Goal: Information Seeking & Learning: Learn about a topic

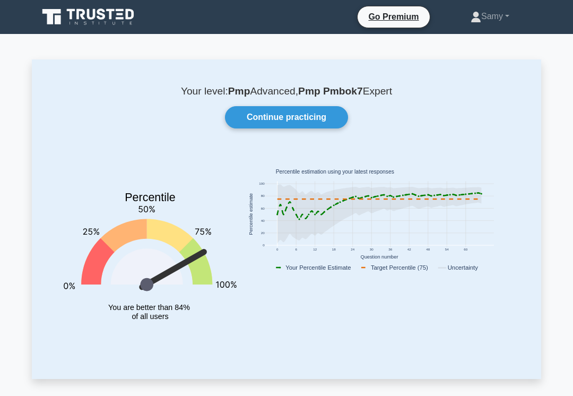
click at [323, 115] on link "Continue practicing" at bounding box center [286, 117] width 123 height 22
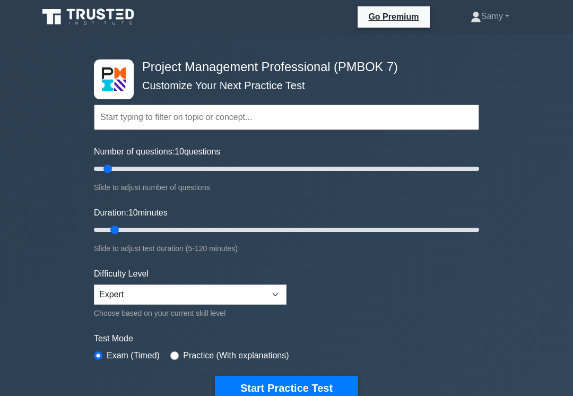
click at [331, 386] on button "Start Practice Test" at bounding box center [286, 388] width 143 height 24
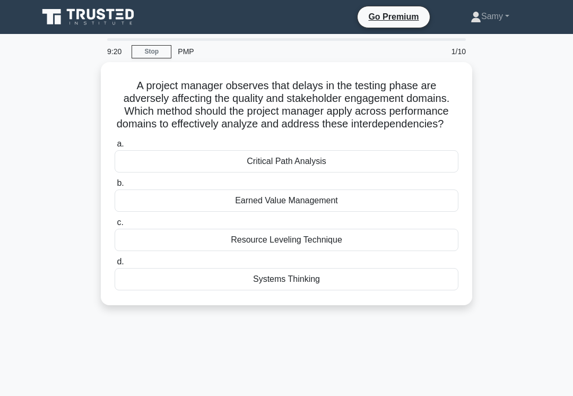
click at [307, 290] on div "Systems Thinking" at bounding box center [287, 279] width 344 height 22
click at [115, 265] on input "d. Systems Thinking" at bounding box center [115, 262] width 0 height 7
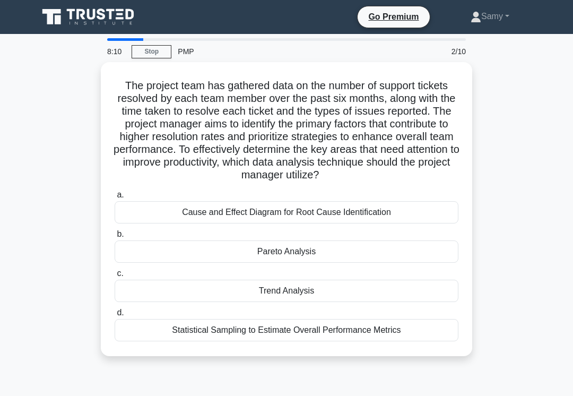
click at [418, 218] on div "Cause and Effect Diagram for Root Cause Identification" at bounding box center [287, 212] width 344 height 22
click at [115, 199] on input "a. Cause and Effect Diagram for Root Cause Identification" at bounding box center [115, 195] width 0 height 7
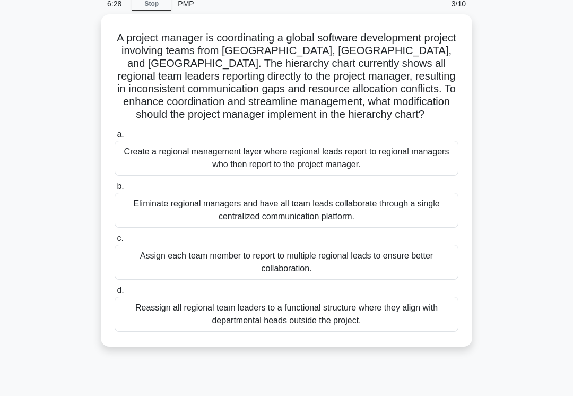
scroll to position [49, 0]
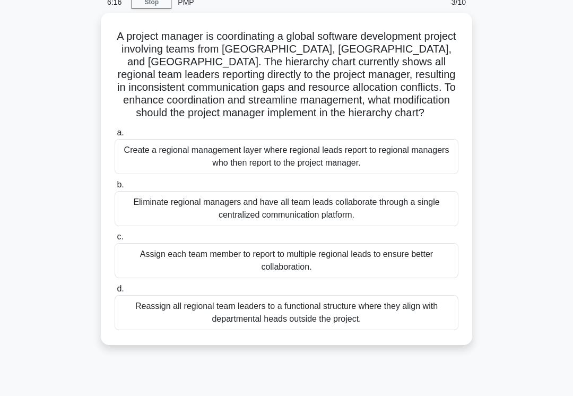
click at [440, 221] on div "Eliminate regional managers and have all team leads collaborate through a singl…" at bounding box center [287, 208] width 344 height 35
click at [115, 188] on input "b. Eliminate regional managers and have all team leads collaborate through a si…" at bounding box center [115, 185] width 0 height 7
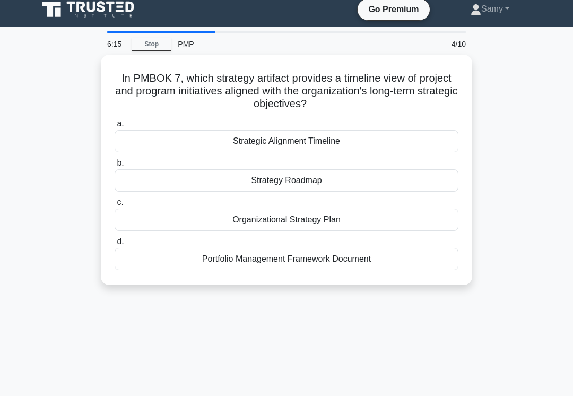
scroll to position [8, 0]
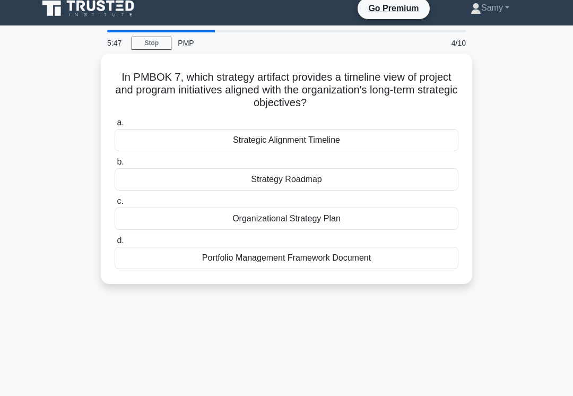
click at [429, 184] on div "Strategy Roadmap" at bounding box center [287, 179] width 344 height 22
click at [115, 166] on input "b. Strategy Roadmap" at bounding box center [115, 162] width 0 height 7
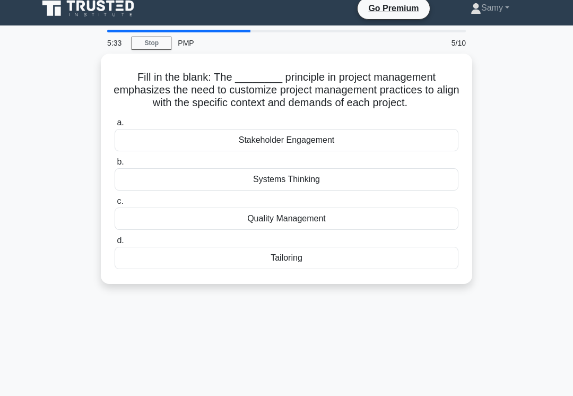
click at [415, 260] on div "Tailoring" at bounding box center [287, 258] width 344 height 22
click at [115, 244] on input "d. Tailoring" at bounding box center [115, 240] width 0 height 7
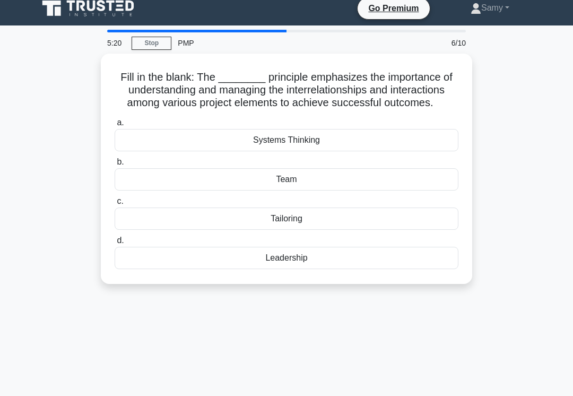
click at [443, 151] on div "Systems Thinking" at bounding box center [287, 140] width 344 height 22
click at [115, 126] on input "a. Systems Thinking" at bounding box center [115, 122] width 0 height 7
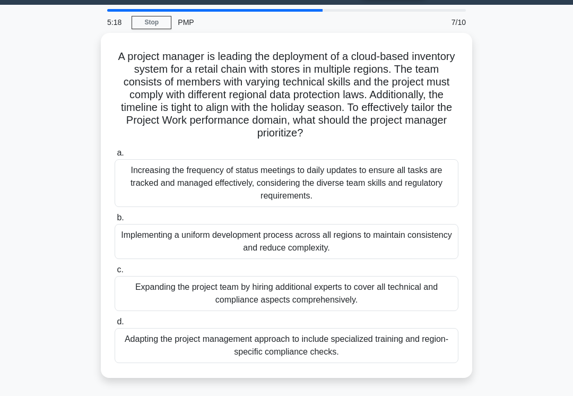
scroll to position [32, 0]
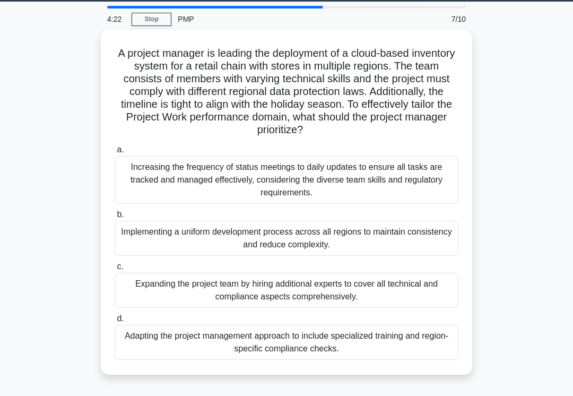
click at [280, 359] on div "Adapting the project management approach to include specialized training and re…" at bounding box center [287, 342] width 344 height 35
click at [115, 322] on input "d. Adapting the project management approach to include specialized training and…" at bounding box center [115, 318] width 0 height 7
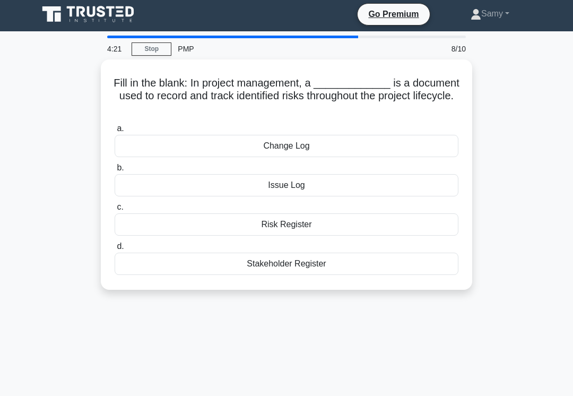
scroll to position [0, 0]
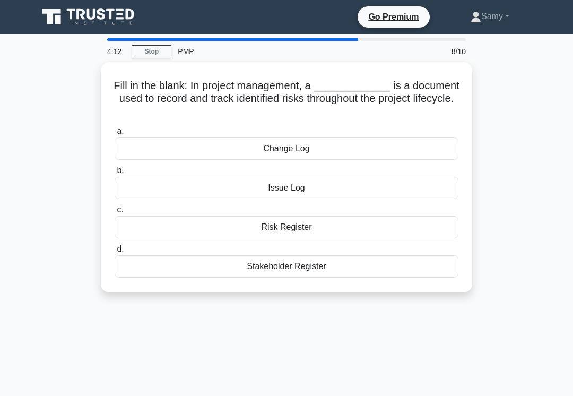
click at [325, 231] on div "Risk Register" at bounding box center [287, 227] width 344 height 22
click at [115, 213] on input "c. Risk Register" at bounding box center [115, 210] width 0 height 7
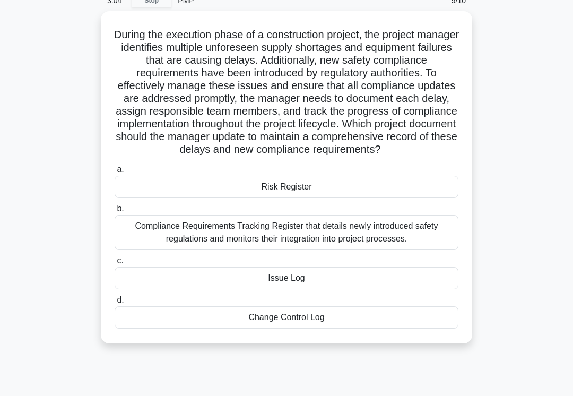
scroll to position [51, 0]
click at [452, 289] on div "Issue Log" at bounding box center [287, 278] width 344 height 22
click at [115, 264] on input "c. Issue Log" at bounding box center [115, 261] width 0 height 7
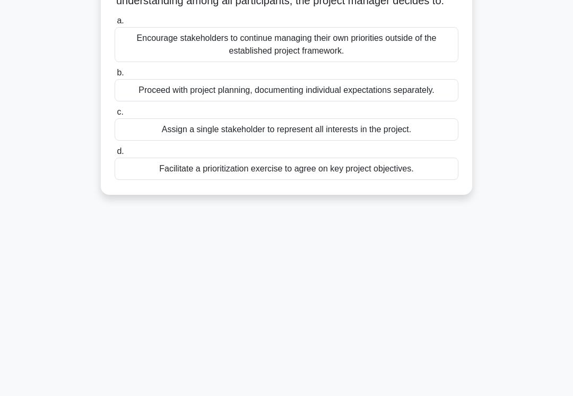
scroll to position [164, 0]
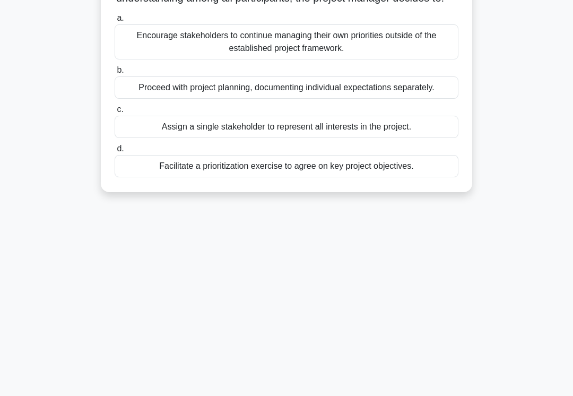
click at [283, 177] on div "Facilitate a prioritization exercise to agree on key project objectives." at bounding box center [287, 166] width 344 height 22
click at [115, 152] on input "d. Facilitate a prioritization exercise to agree on key project objectives." at bounding box center [115, 148] width 0 height 7
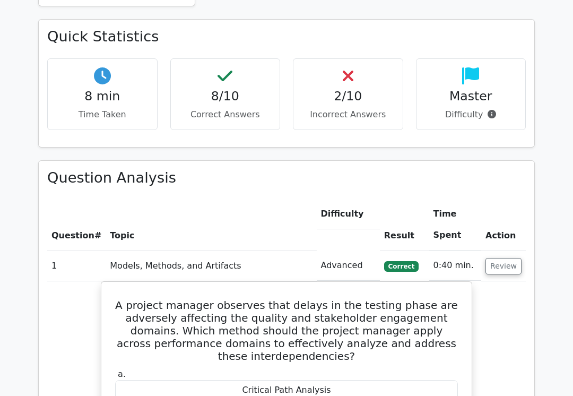
scroll to position [617, 0]
click at [505, 258] on button "Review" at bounding box center [504, 266] width 36 height 16
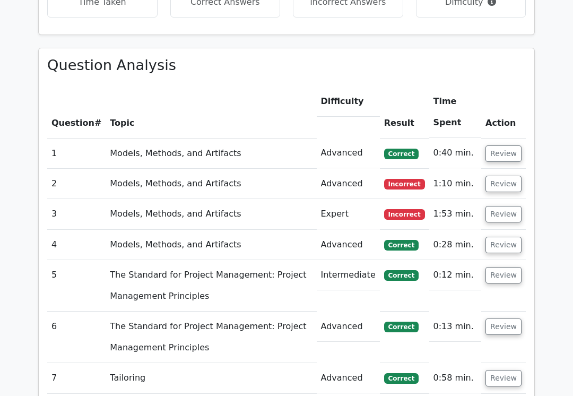
scroll to position [730, 0]
click at [511, 180] on button "Review" at bounding box center [504, 184] width 36 height 16
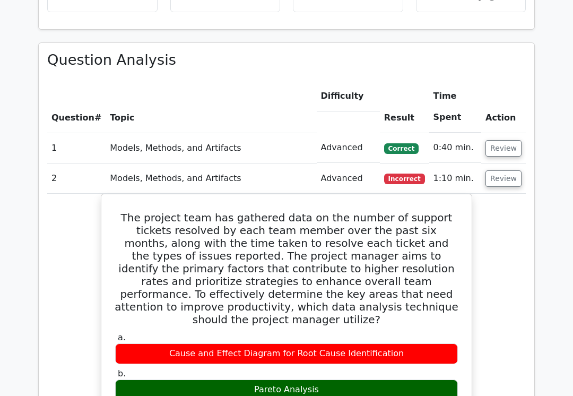
scroll to position [735, 0]
click at [505, 172] on button "Review" at bounding box center [504, 178] width 36 height 16
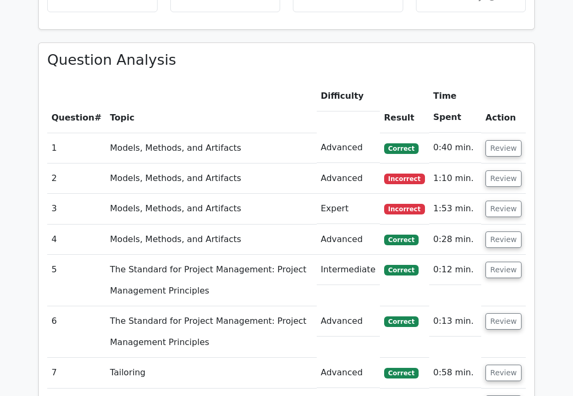
click at [510, 201] on button "Review" at bounding box center [504, 209] width 36 height 16
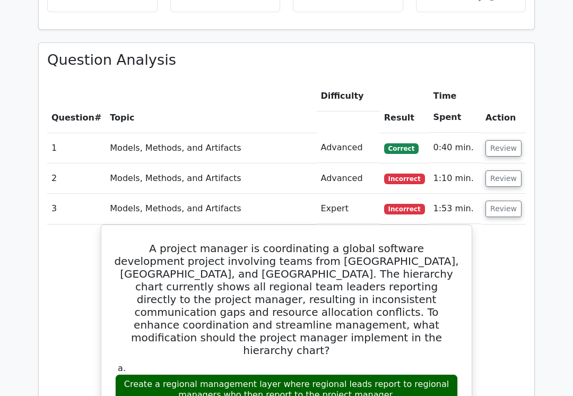
click at [511, 203] on button "Review" at bounding box center [504, 209] width 36 height 16
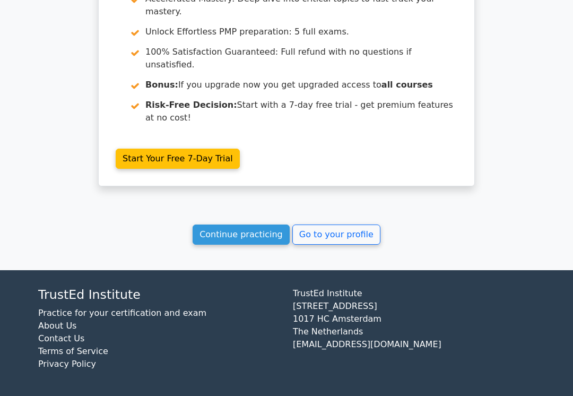
scroll to position [1438, 0]
click at [320, 245] on link "Go to your profile" at bounding box center [337, 235] width 88 height 20
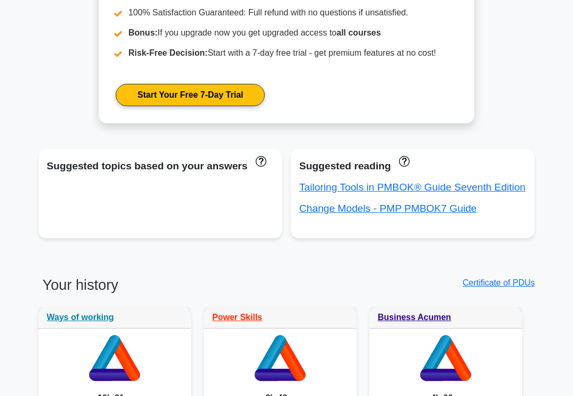
scroll to position [524, 0]
click at [379, 196] on div "Tailoring Tools in PMBOK® Guide Seventh Edition" at bounding box center [412, 187] width 227 height 17
click at [473, 193] on link "Tailoring Tools in PMBOK® Guide Seventh Edition" at bounding box center [412, 187] width 227 height 11
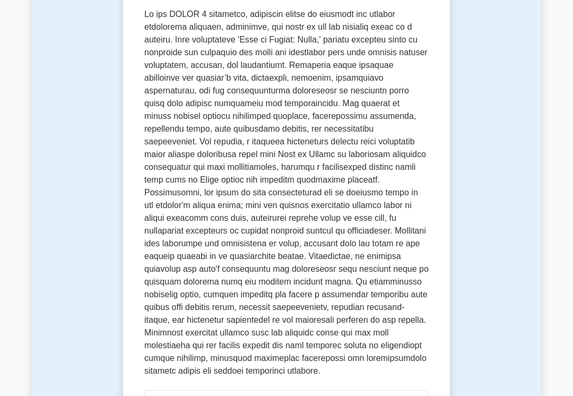
scroll to position [176, 0]
